Goal: Navigation & Orientation: Find specific page/section

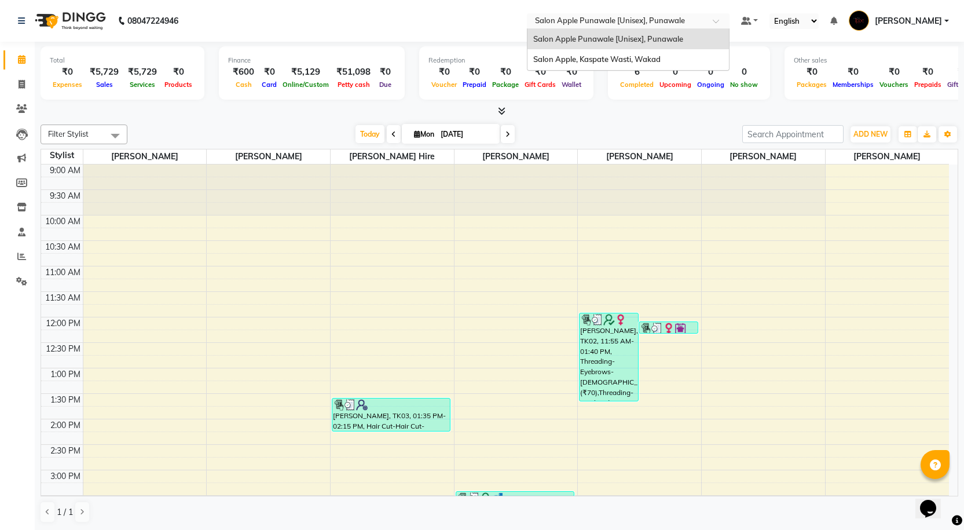
click at [621, 28] on ng-select "Select Location × Salon Apple Punawale [Unisex], Punawale Salon Apple Punawale …" at bounding box center [628, 21] width 203 height 16
click at [614, 52] on div "Salon Apple, Kaspate Wasti, Wakad" at bounding box center [627, 59] width 201 height 21
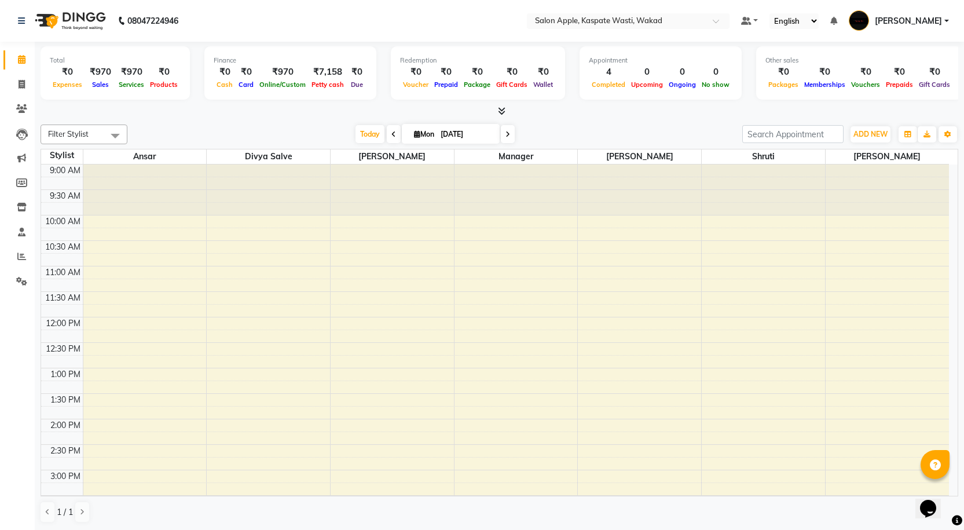
click at [503, 109] on icon at bounding box center [502, 111] width 8 height 9
